Goal: Complete application form

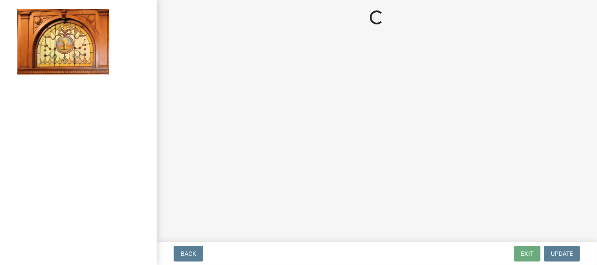
select select "62bb873c-c571-4454-ac8a-8c216551e2a3"
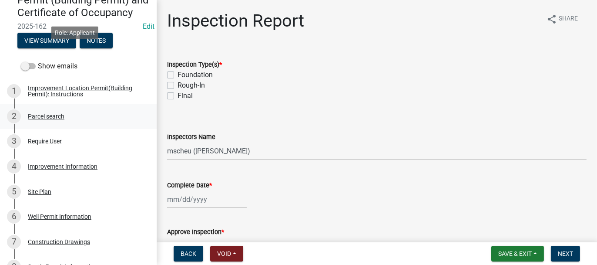
scroll to position [174, 0]
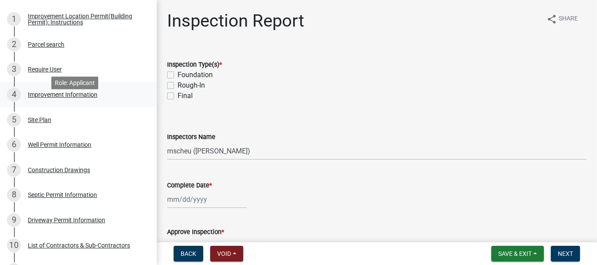
click at [50, 98] on div "Improvement Information" at bounding box center [63, 94] width 70 height 6
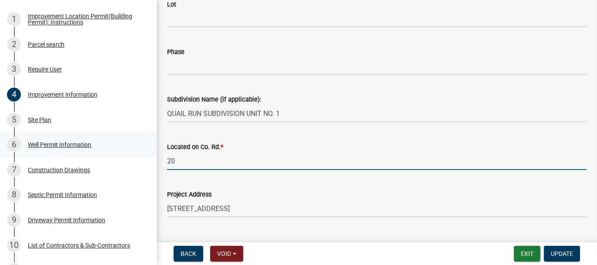
drag, startPoint x: 177, startPoint y: 164, endPoint x: 140, endPoint y: 166, distance: 37.5
click at [140, 166] on div "Improvement Location Permit (Building Permit) and Certificate of Occupancy 2025…" at bounding box center [298, 132] width 597 height 265
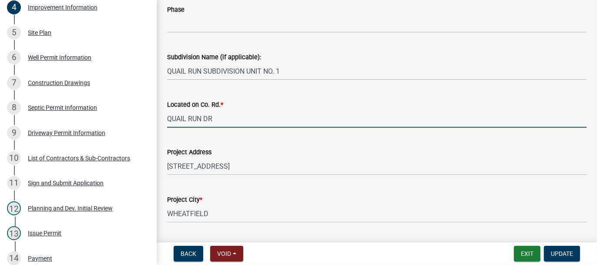
scroll to position [261, 0]
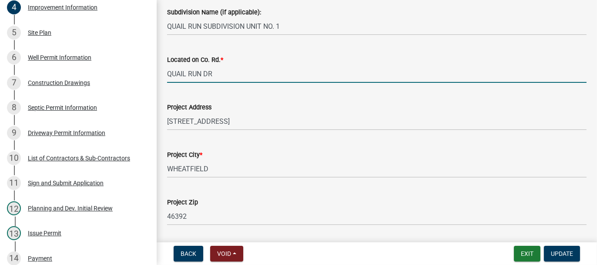
type input "QUAIL RUN DR"
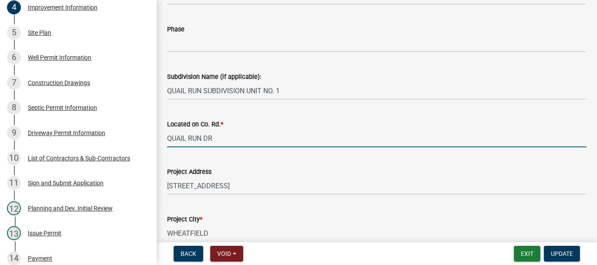
scroll to position [131, 0]
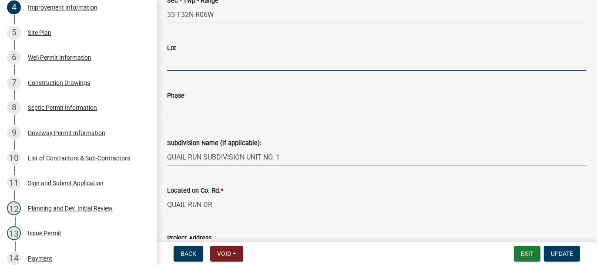
click at [178, 53] on input "Lot" at bounding box center [377, 62] width 420 height 18
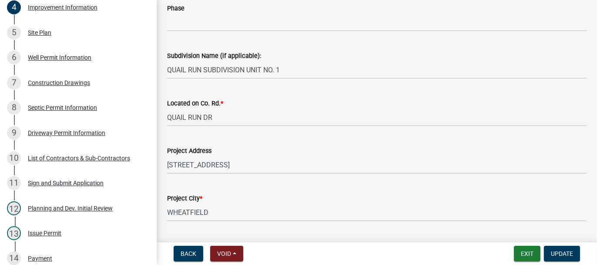
scroll to position [261, 0]
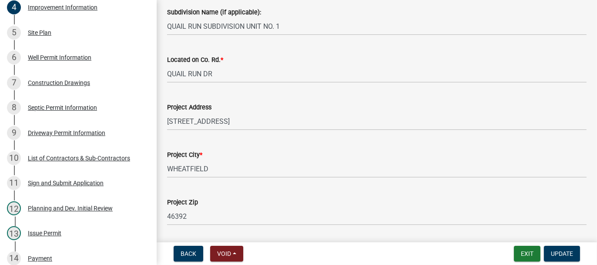
type input "20"
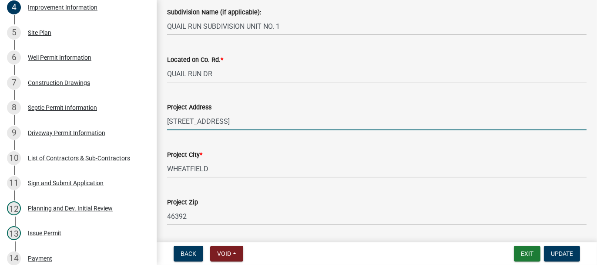
click at [238, 126] on input "[STREET_ADDRESS]" at bounding box center [377, 121] width 420 height 18
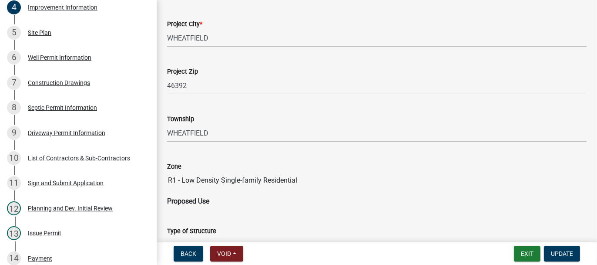
scroll to position [435, 0]
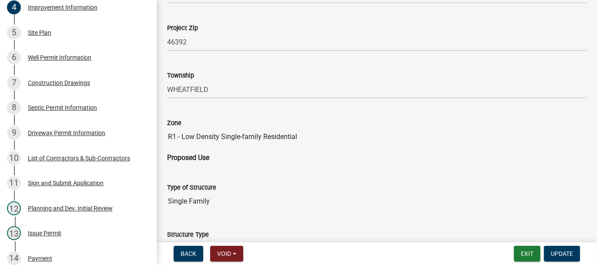
type input "[STREET_ADDRESS]"
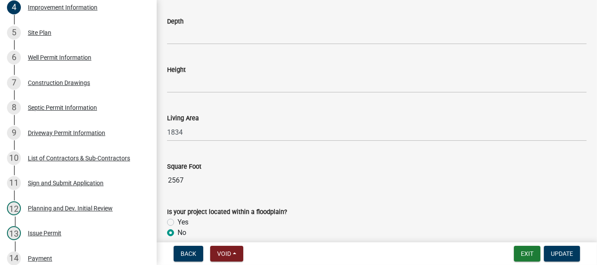
scroll to position [1215, 0]
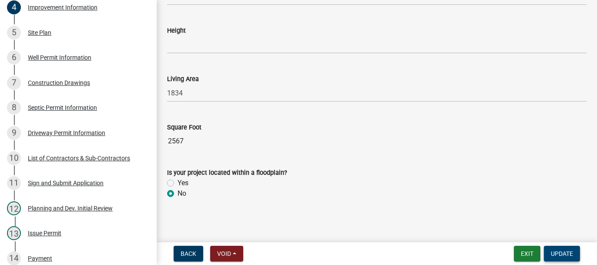
click at [559, 254] on span "Update" at bounding box center [562, 253] width 22 height 7
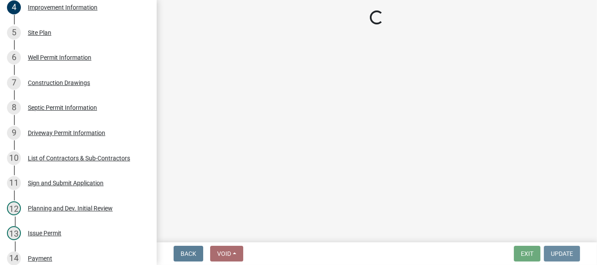
scroll to position [0, 0]
select select "62bb873c-c571-4454-ac8a-8c216551e2a3"
